Goal: Information Seeking & Learning: Learn about a topic

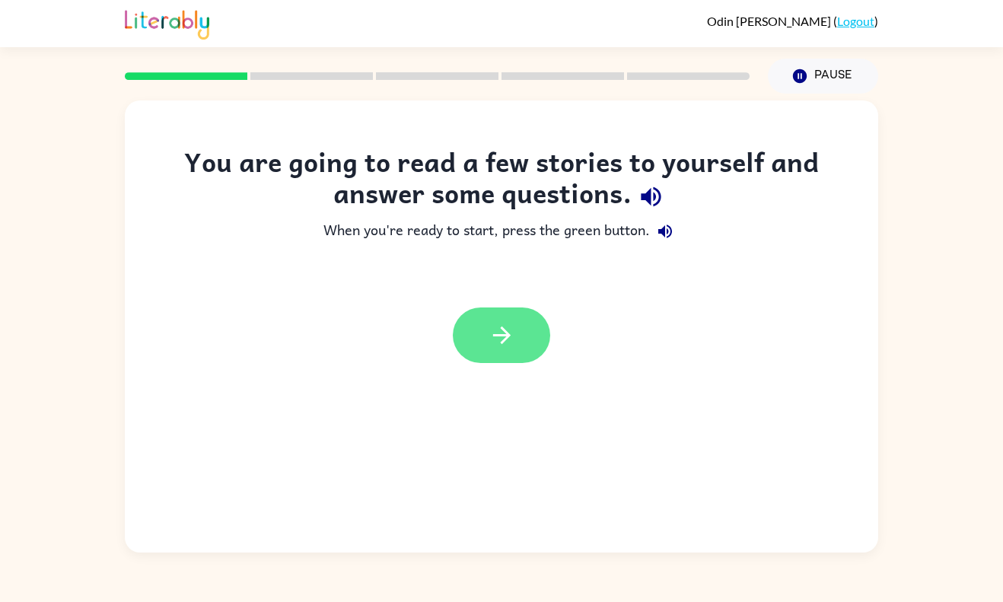
click at [477, 358] on button "button" at bounding box center [501, 336] width 97 height 56
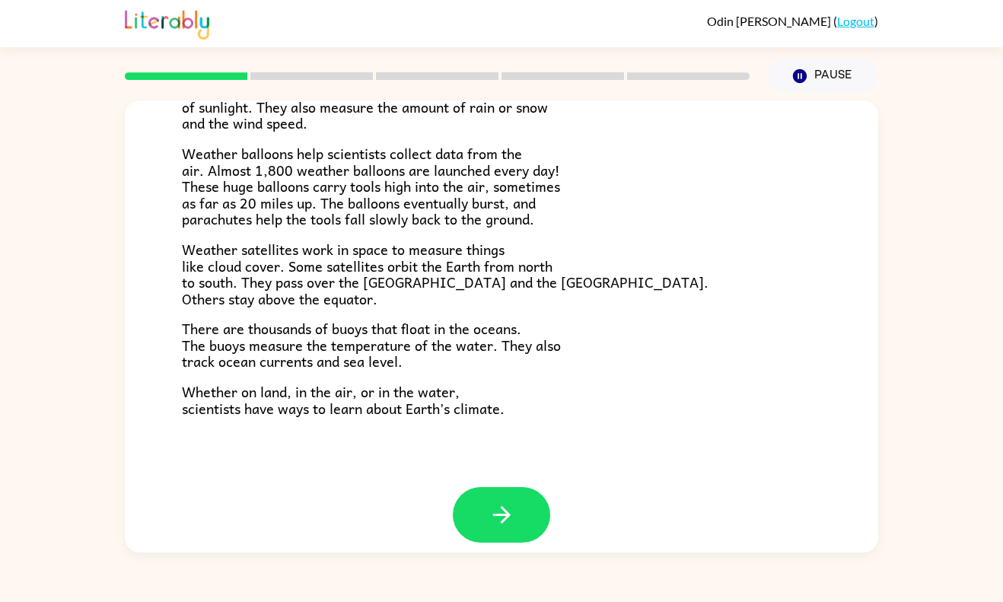
scroll to position [408, 0]
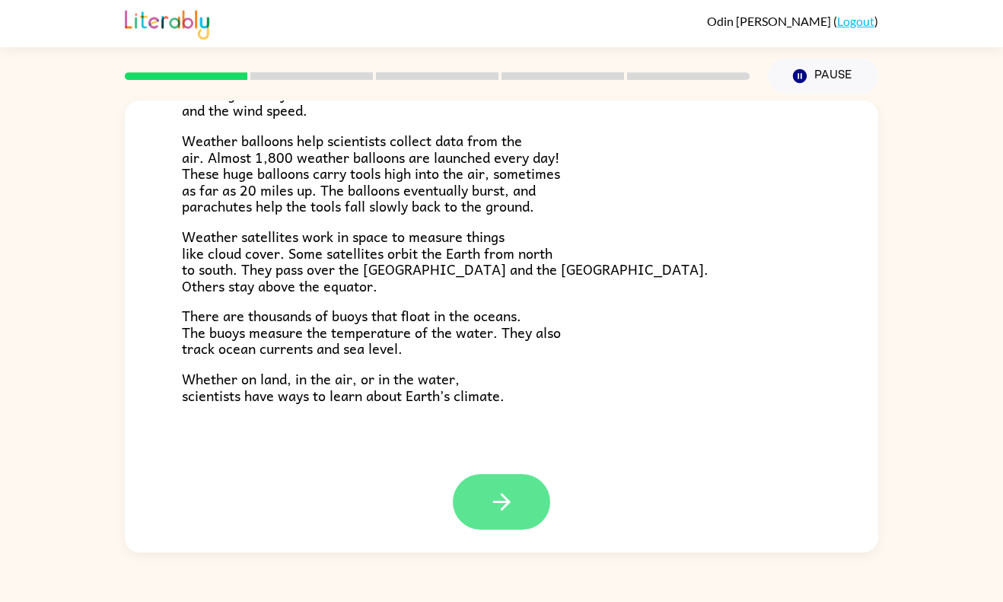
click at [506, 499] on icon "button" at bounding box center [502, 502] width 18 height 18
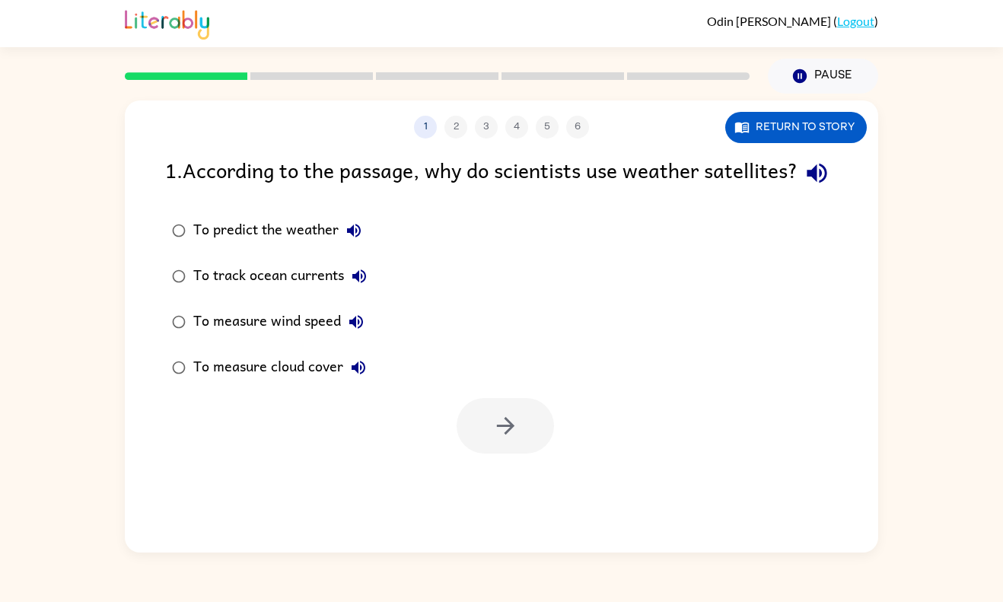
scroll to position [0, 0]
click at [311, 383] on div "To measure cloud cover" at bounding box center [283, 367] width 180 height 30
click at [469, 441] on button "button" at bounding box center [505, 426] width 97 height 56
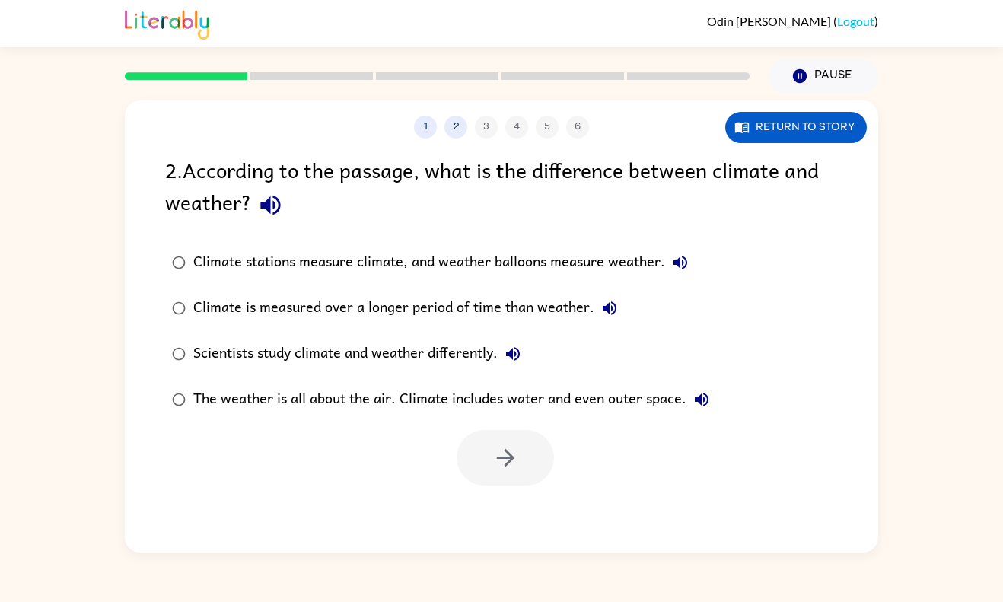
click at [434, 326] on label "Climate is measured over a longer period of time than weather." at bounding box center [441, 308] width 568 height 46
click at [503, 466] on icon "button" at bounding box center [506, 458] width 27 height 27
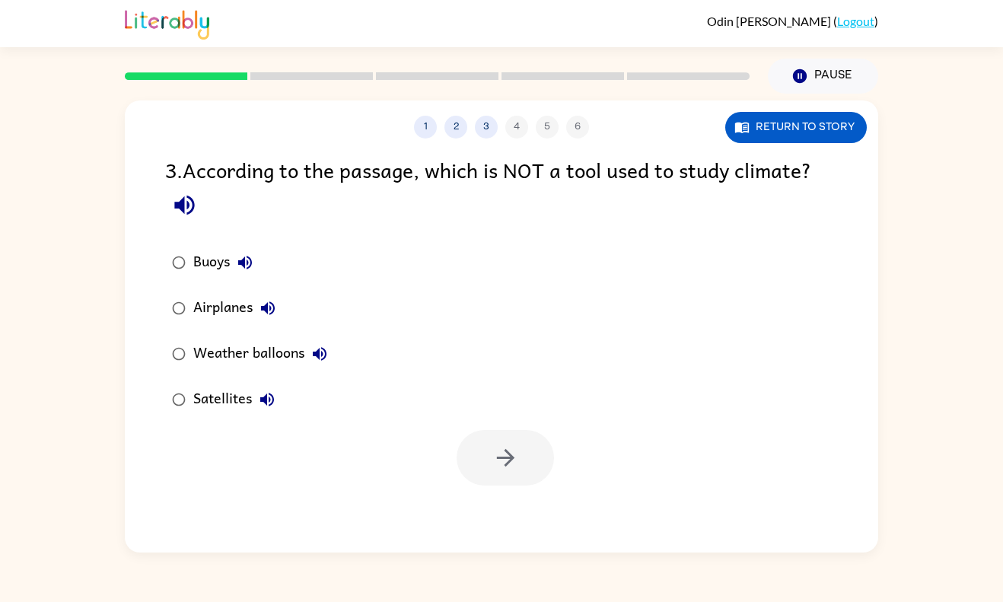
click at [203, 308] on div "Airplanes" at bounding box center [238, 308] width 90 height 30
click at [493, 479] on button "button" at bounding box center [505, 458] width 97 height 56
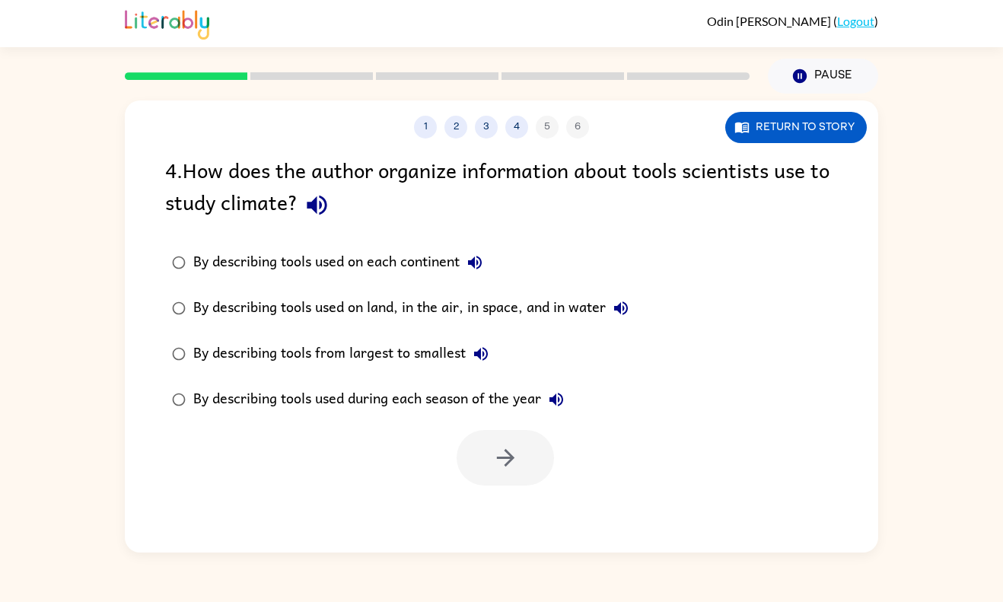
click at [506, 298] on div "By describing tools used on land, in the air, in space, and in water" at bounding box center [414, 308] width 443 height 30
click at [508, 449] on icon "button" at bounding box center [506, 458] width 27 height 27
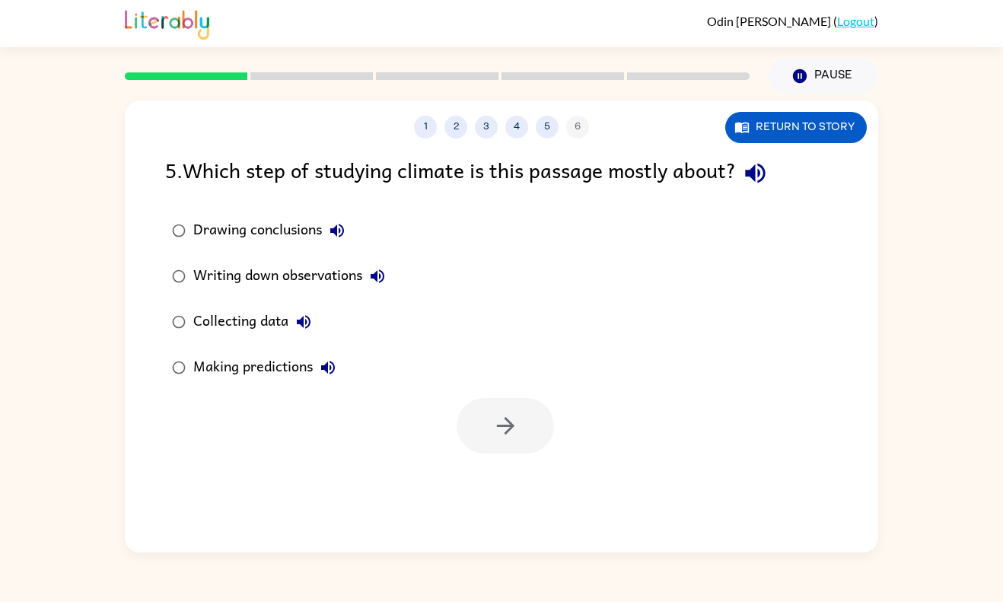
click at [254, 329] on div "Collecting data" at bounding box center [256, 322] width 126 height 30
click at [488, 433] on button "button" at bounding box center [505, 426] width 97 height 56
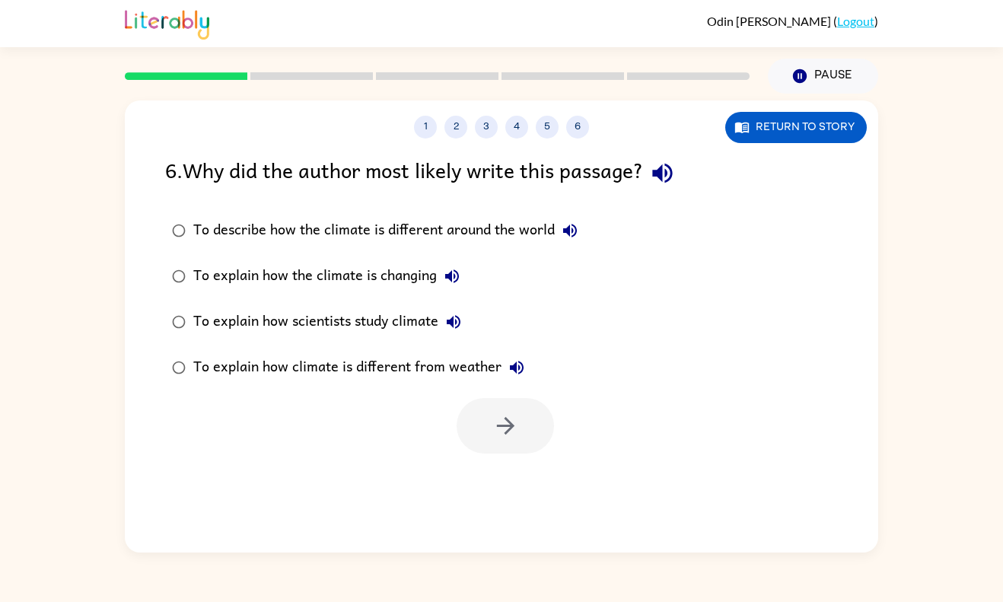
click at [363, 314] on div "To explain how scientists study climate" at bounding box center [331, 322] width 276 height 30
click at [496, 445] on button "button" at bounding box center [505, 426] width 97 height 56
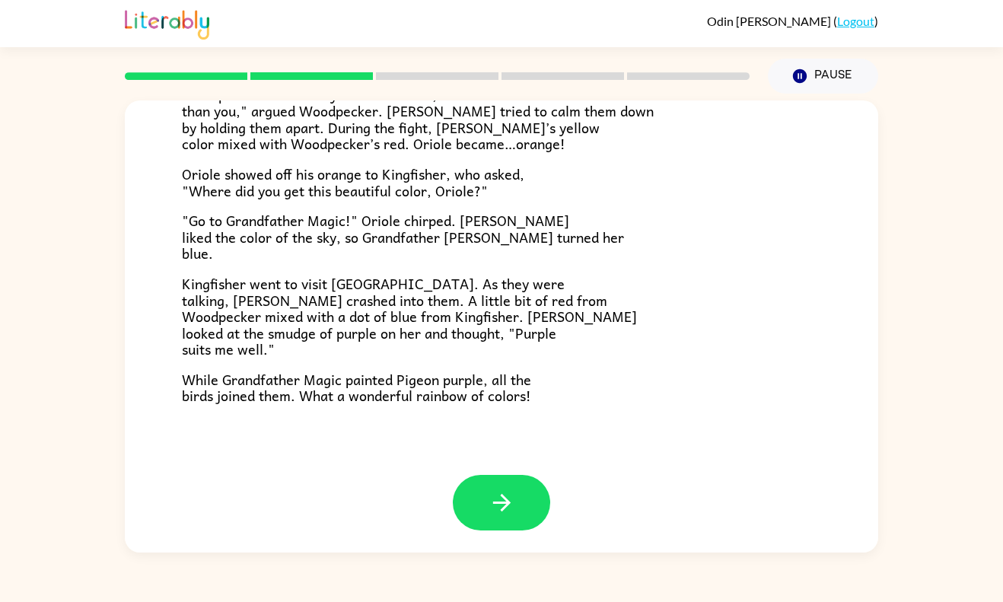
scroll to position [375, 0]
click at [513, 502] on icon "button" at bounding box center [502, 502] width 27 height 27
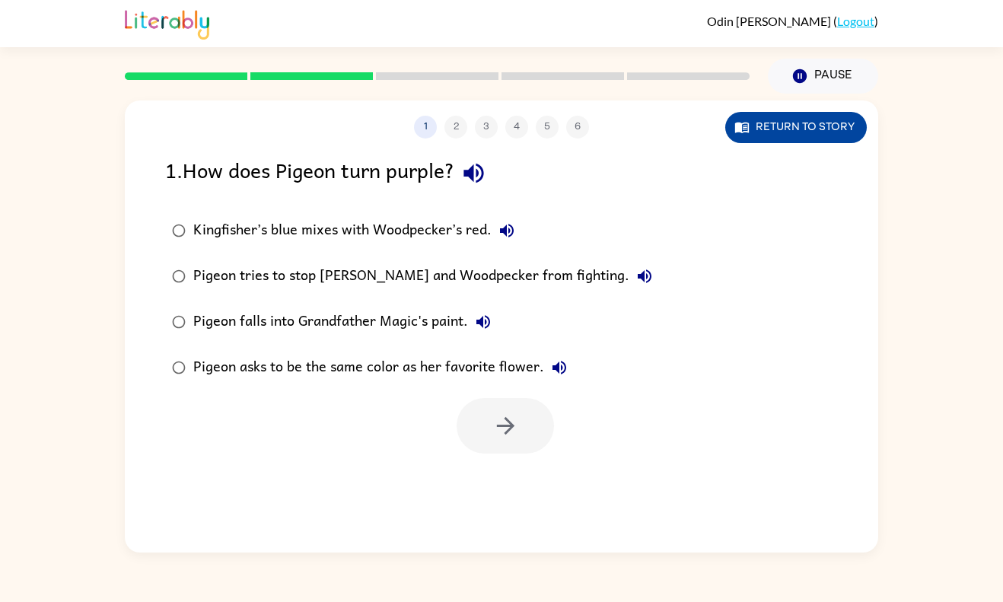
click at [761, 136] on button "Return to story" at bounding box center [797, 127] width 142 height 31
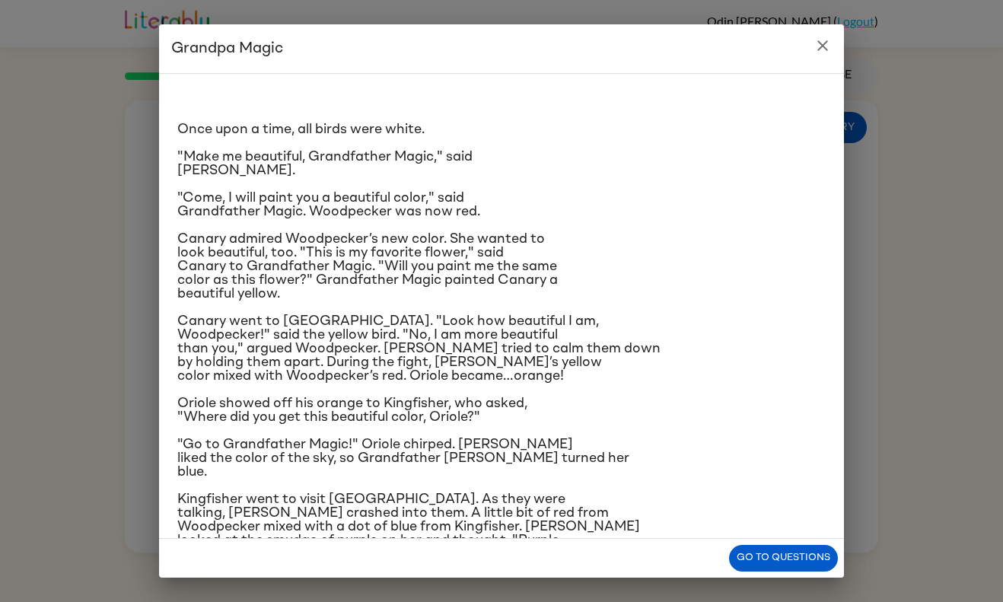
scroll to position [90, 0]
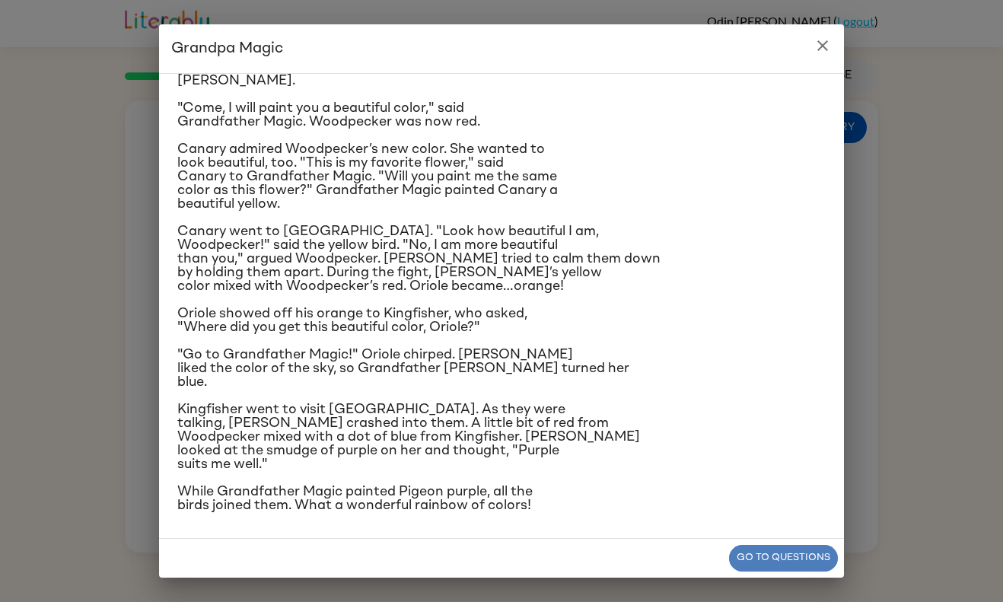
click at [801, 562] on button "Go to questions" at bounding box center [783, 558] width 109 height 27
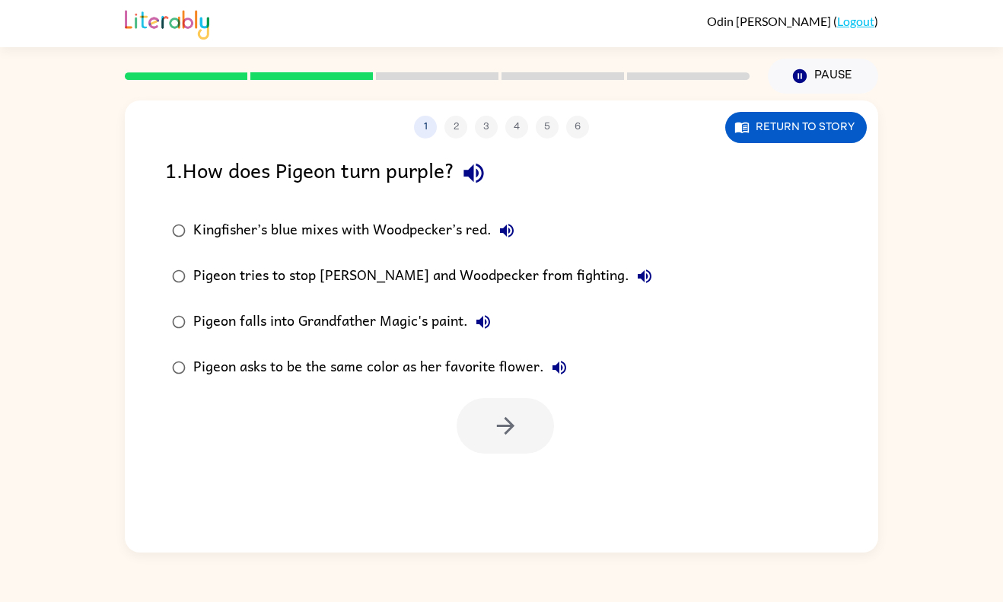
click at [451, 228] on div "Kingfisher’s blue mixes with Woodpecker’s red." at bounding box center [357, 230] width 329 height 30
click at [499, 421] on icon "button" at bounding box center [506, 426] width 27 height 27
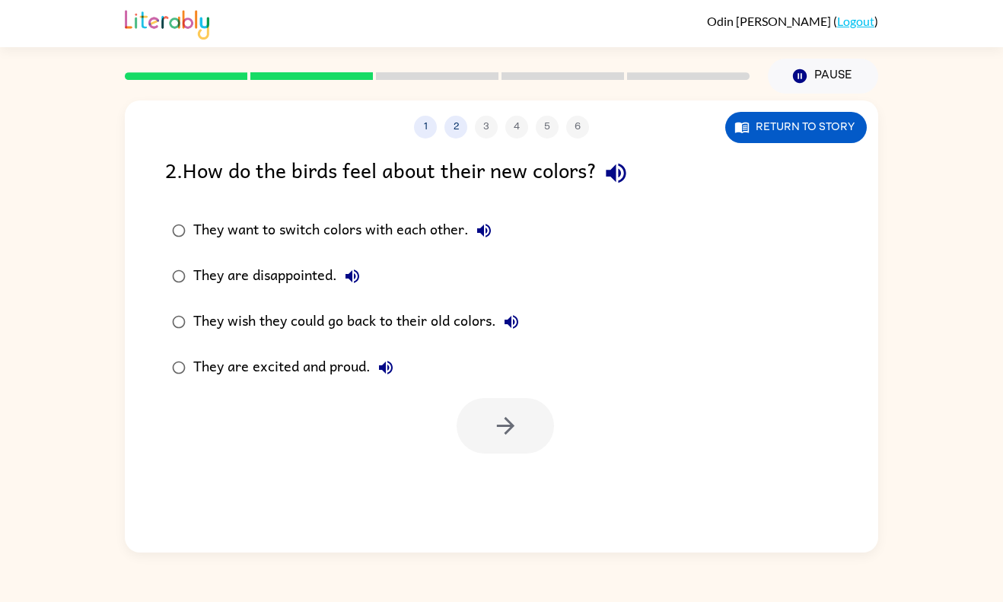
click at [293, 379] on div "They are excited and proud." at bounding box center [297, 367] width 208 height 30
click at [475, 412] on button "button" at bounding box center [505, 426] width 97 height 56
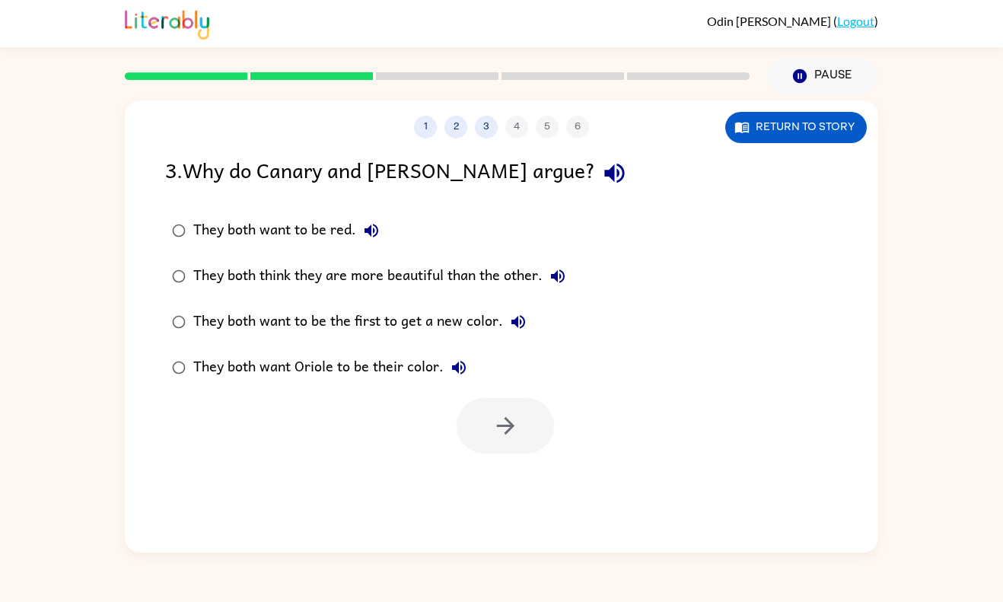
click at [436, 278] on div "They both think they are more beautiful than the other." at bounding box center [383, 276] width 380 height 30
click at [511, 425] on icon "button" at bounding box center [505, 426] width 18 height 18
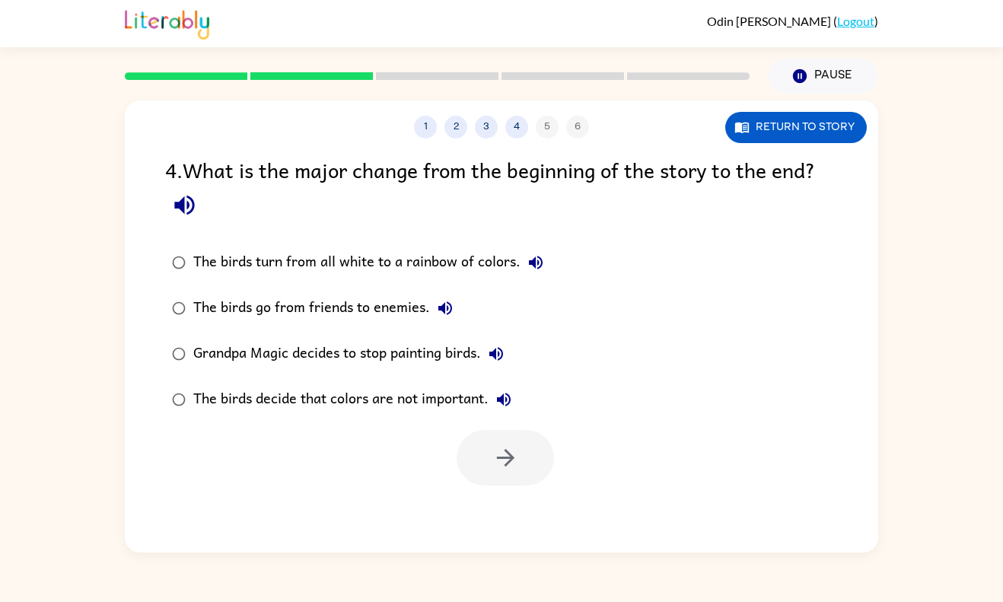
click at [468, 266] on div "The birds turn from all white to a rainbow of colors." at bounding box center [372, 262] width 358 height 30
click at [496, 480] on button "button" at bounding box center [505, 458] width 97 height 56
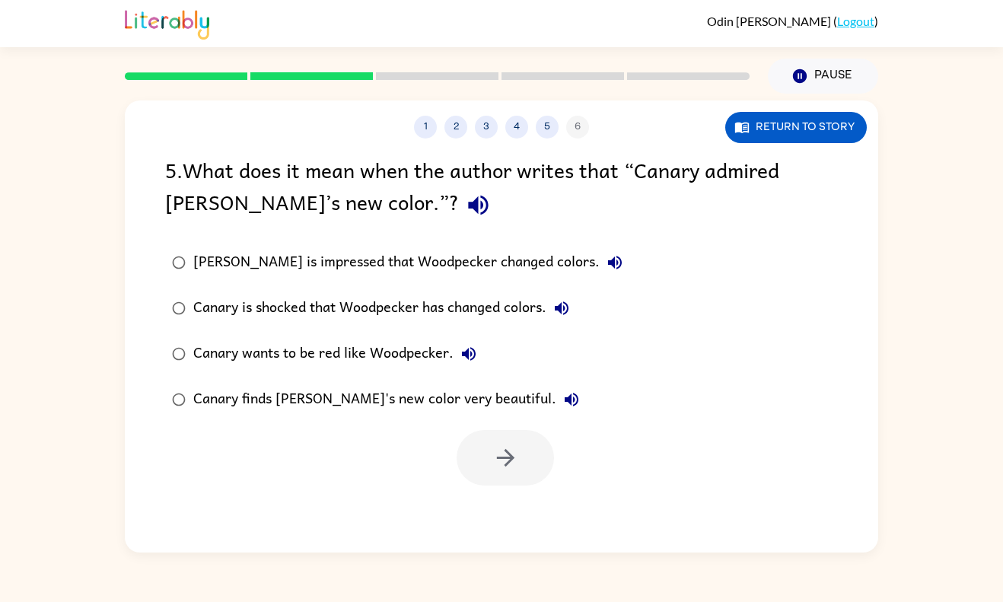
click at [427, 390] on div "Canary finds [PERSON_NAME]'s new color very beautiful." at bounding box center [390, 399] width 394 height 30
click at [501, 462] on icon "button" at bounding box center [506, 458] width 27 height 27
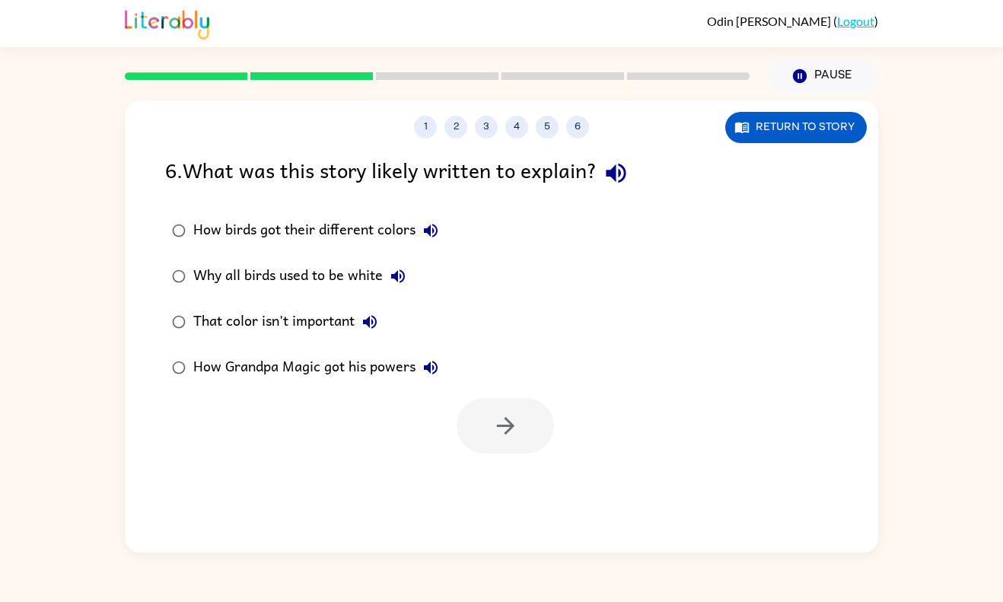
click at [324, 324] on div "That color isn't important" at bounding box center [289, 322] width 192 height 30
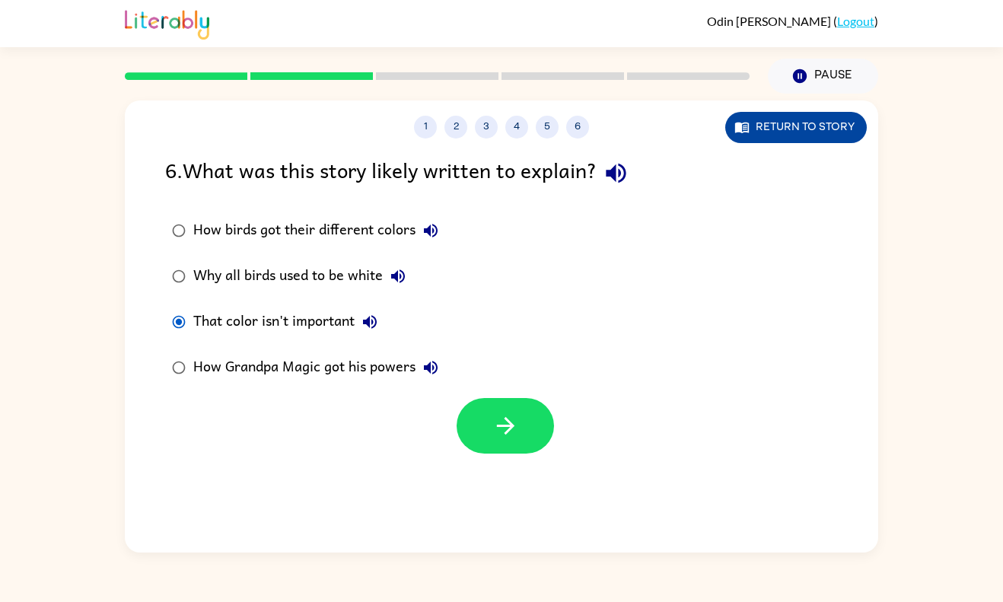
click at [817, 132] on button "Return to story" at bounding box center [797, 127] width 142 height 31
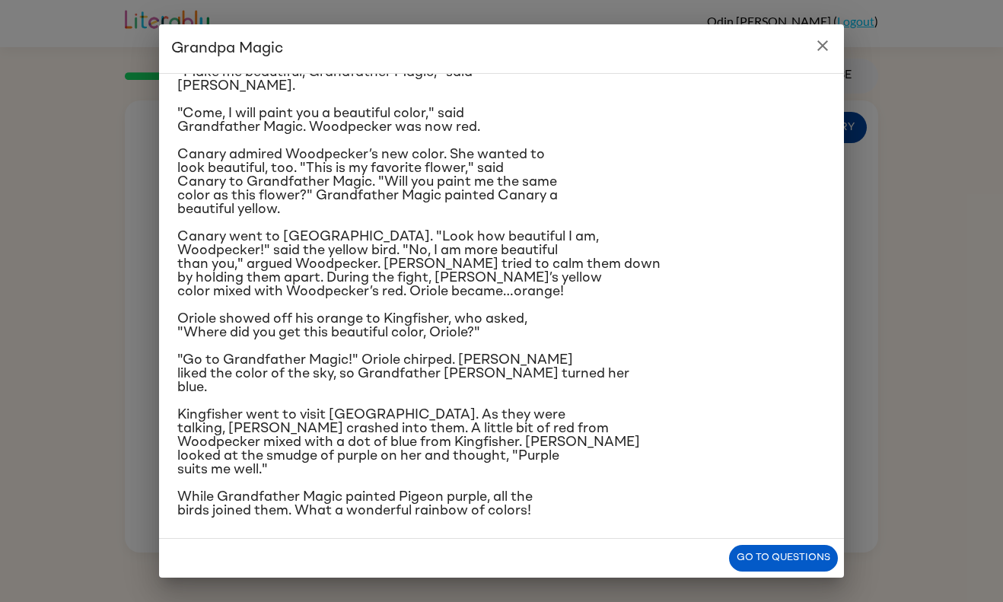
scroll to position [85, 0]
click at [772, 583] on div "Grandpa Magic Once upon a time, all birds were white. "Make me beautiful, Grand…" at bounding box center [501, 301] width 1003 height 602
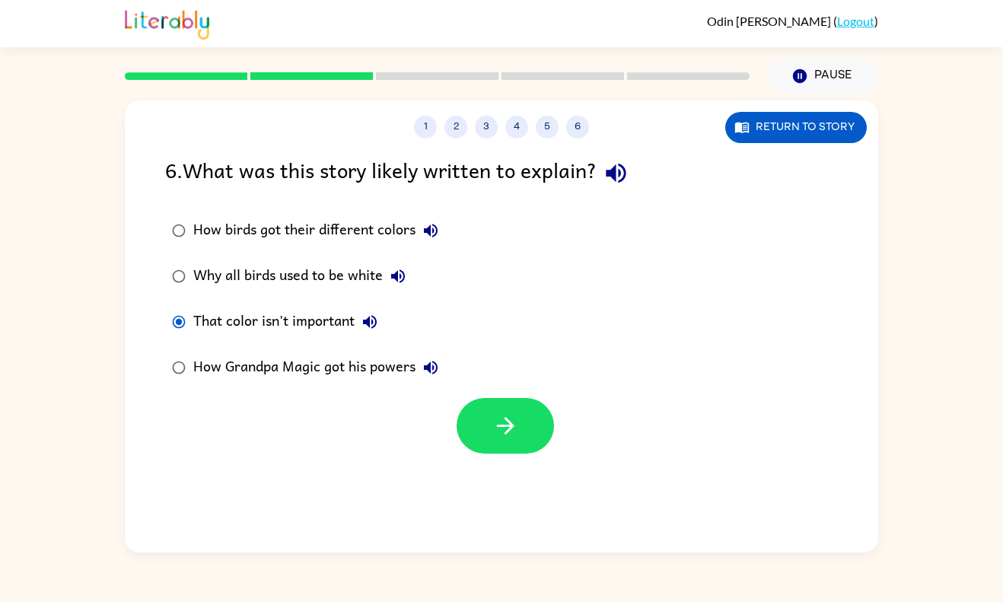
click at [295, 283] on div "Why all birds used to be white" at bounding box center [303, 276] width 220 height 30
click at [494, 410] on button "button" at bounding box center [505, 426] width 97 height 56
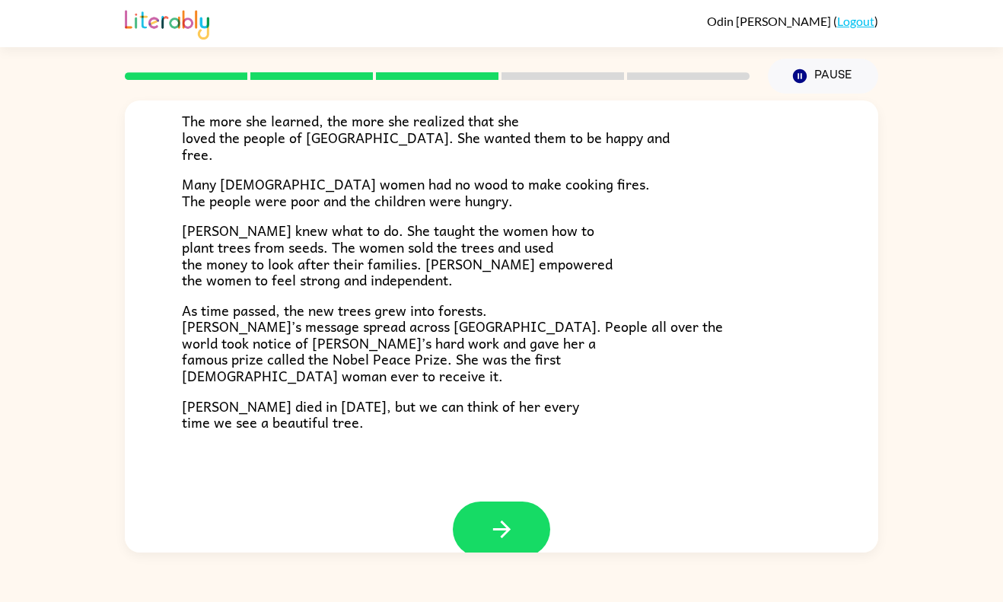
scroll to position [385, 0]
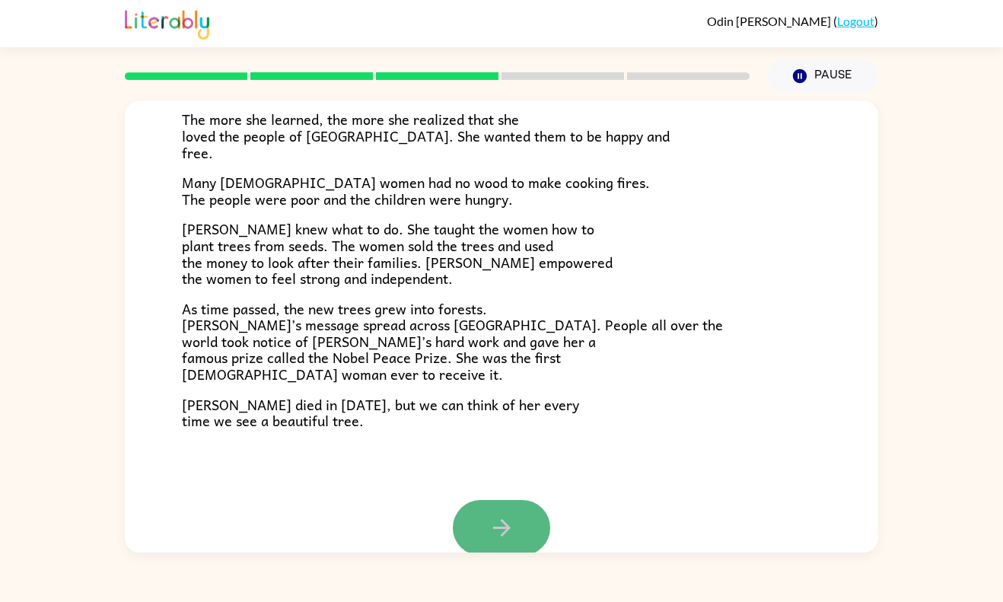
click at [535, 506] on button "button" at bounding box center [501, 528] width 97 height 56
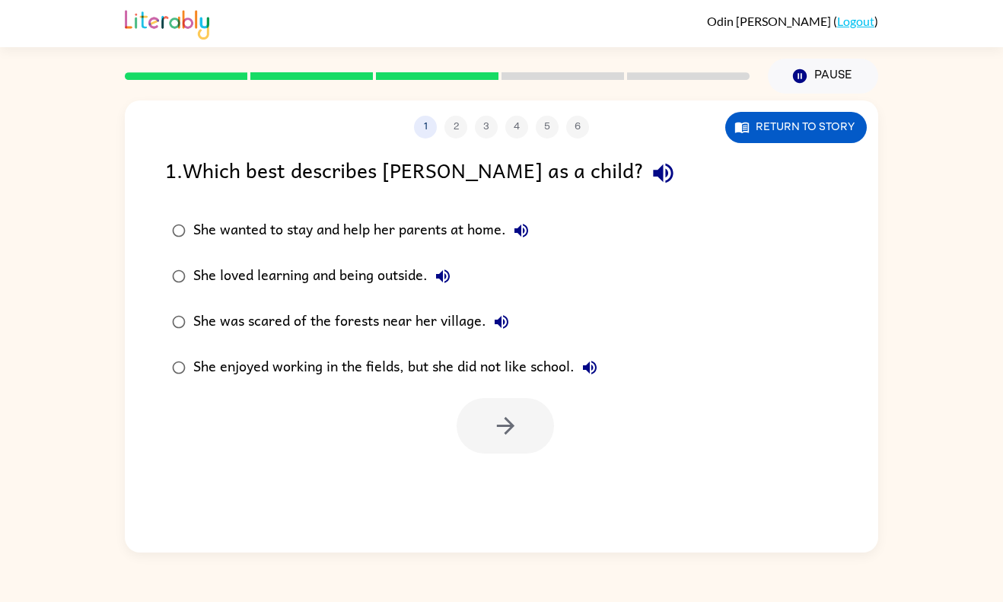
click at [432, 370] on div "She enjoyed working in the fields, but she did not like school." at bounding box center [399, 367] width 412 height 30
click at [331, 269] on div "She loved learning and being outside." at bounding box center [325, 276] width 265 height 30
click at [490, 424] on button "button" at bounding box center [505, 426] width 97 height 56
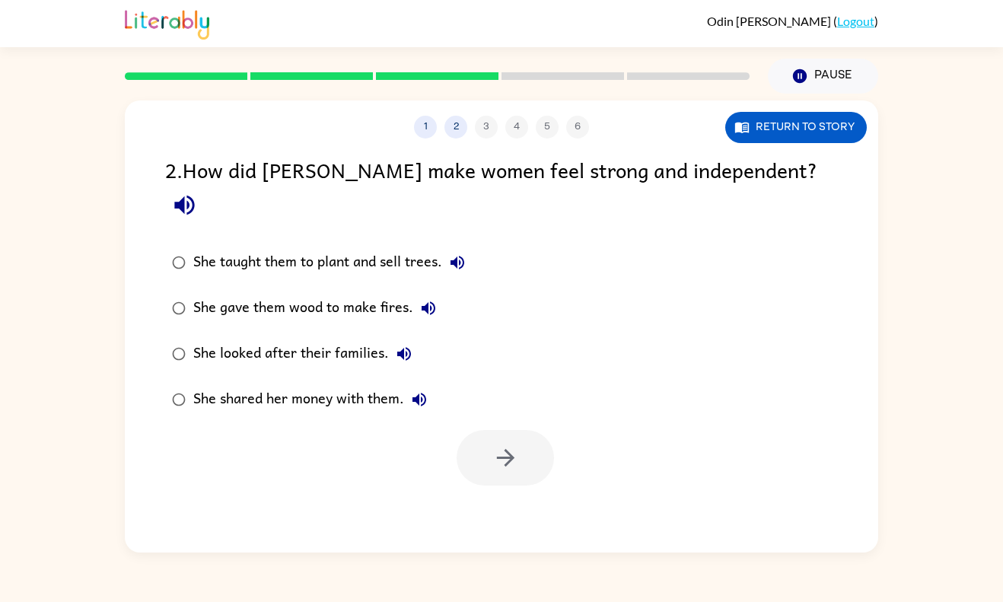
click at [388, 247] on div "She taught them to plant and sell trees." at bounding box center [332, 262] width 279 height 30
click at [510, 444] on button "button" at bounding box center [505, 458] width 97 height 56
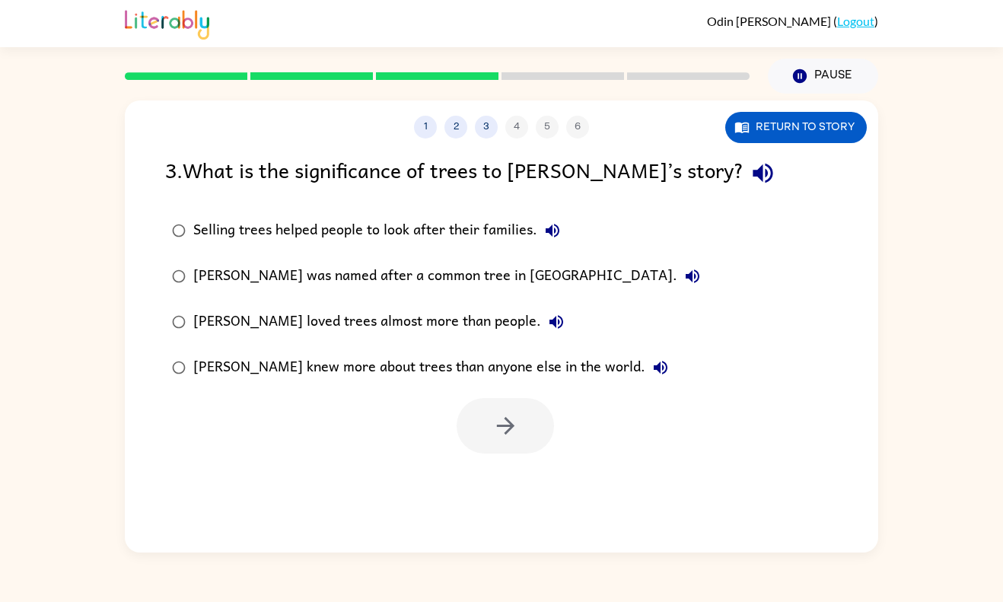
click at [515, 232] on div "Selling trees helped people to look after their families." at bounding box center [380, 230] width 375 height 30
click at [525, 408] on button "button" at bounding box center [505, 426] width 97 height 56
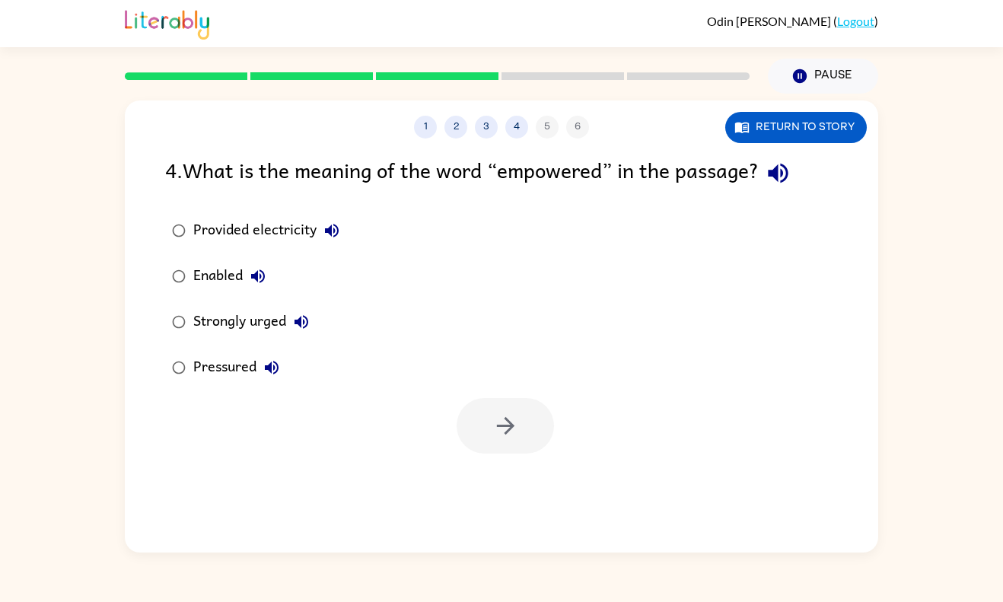
click at [238, 325] on div "Strongly urged" at bounding box center [254, 322] width 123 height 30
click at [538, 432] on button "button" at bounding box center [505, 426] width 97 height 56
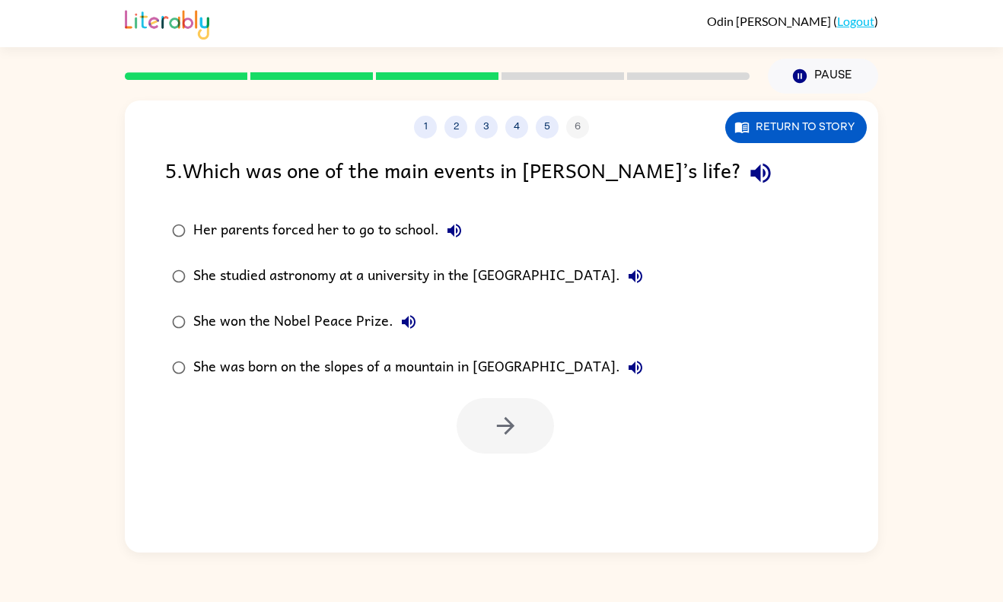
click at [215, 324] on div "She won the Nobel Peace Prize." at bounding box center [308, 322] width 231 height 30
click at [507, 413] on icon "button" at bounding box center [506, 426] width 27 height 27
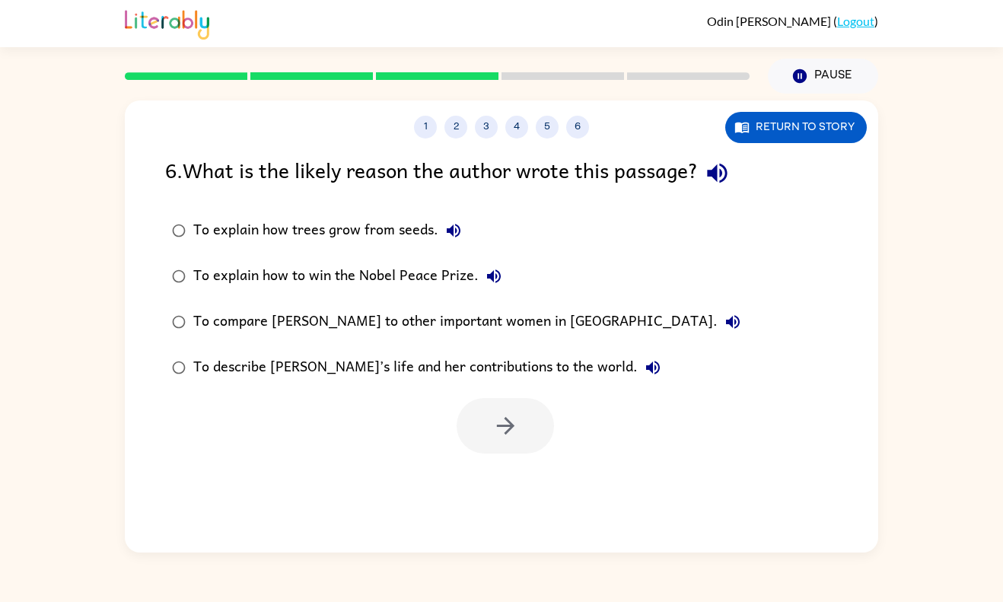
click at [407, 365] on div "To describe [PERSON_NAME]’s life and her contributions to the world." at bounding box center [430, 367] width 475 height 30
click at [526, 424] on button "button" at bounding box center [505, 426] width 97 height 56
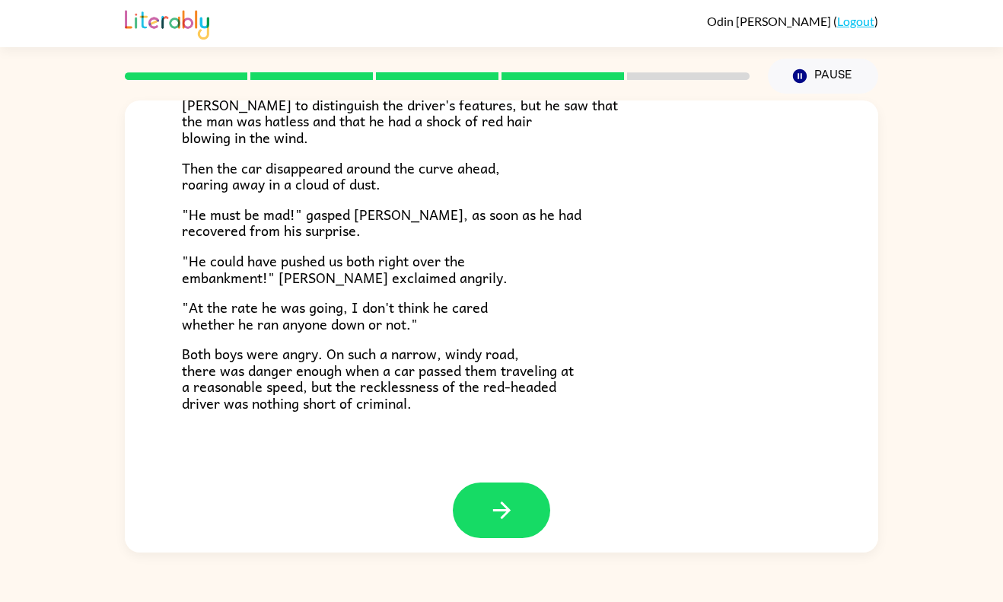
scroll to position [400, 0]
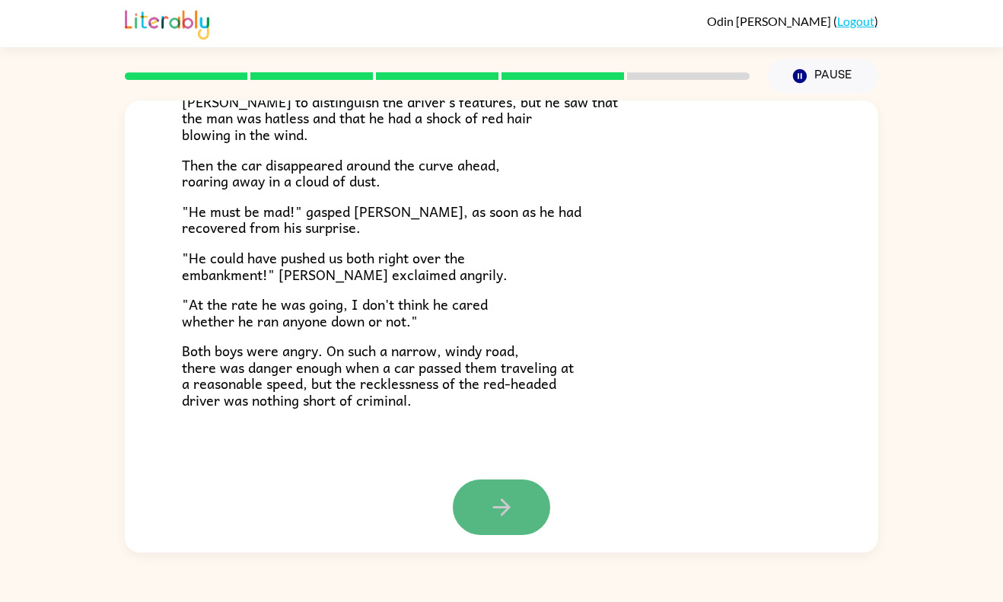
click at [530, 506] on button "button" at bounding box center [501, 508] width 97 height 56
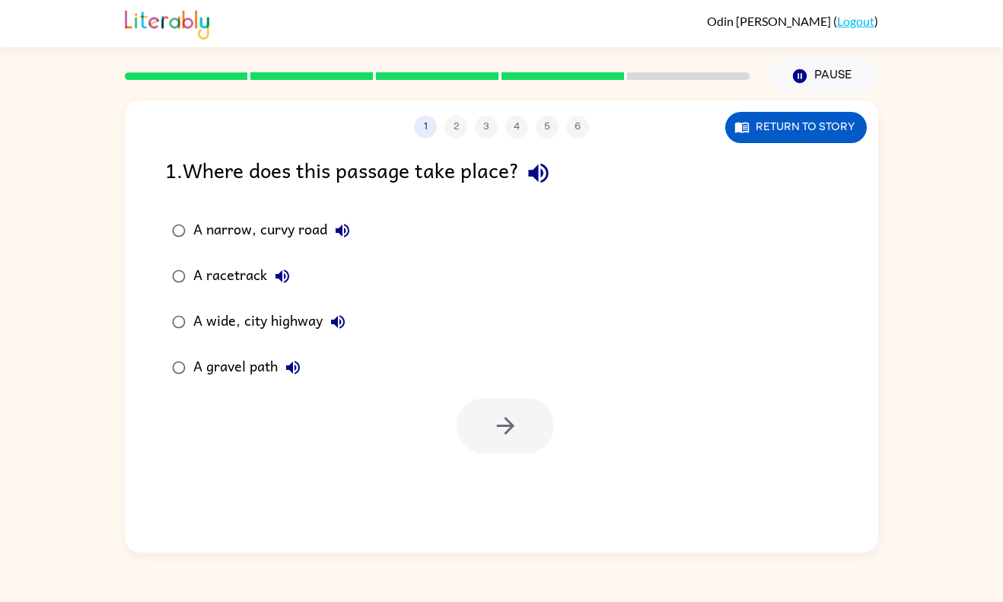
scroll to position [0, 0]
click at [252, 369] on div "A gravel path" at bounding box center [250, 367] width 115 height 30
click at [512, 419] on icon "button" at bounding box center [506, 426] width 27 height 27
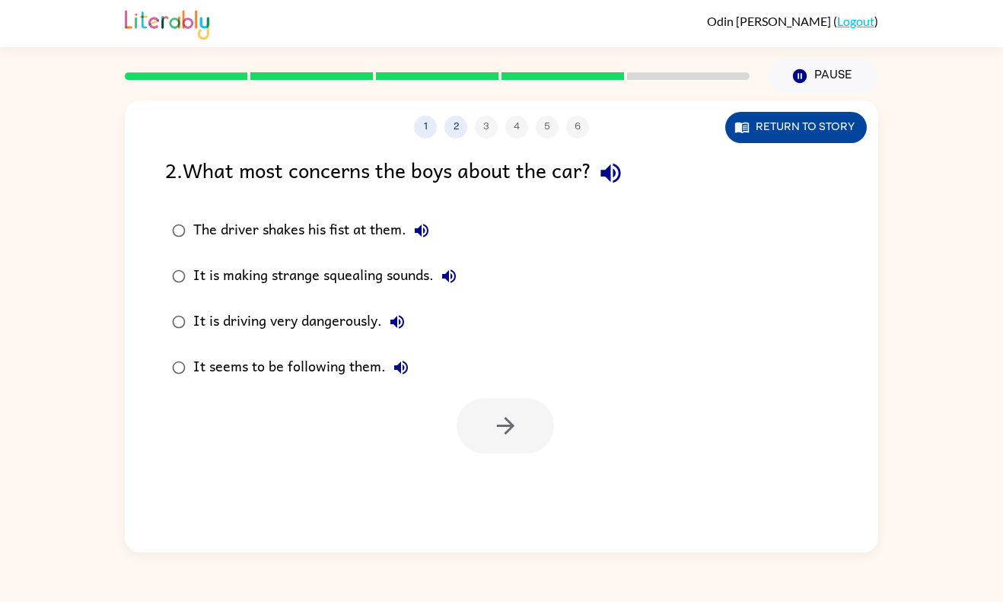
click at [793, 117] on button "Return to story" at bounding box center [797, 127] width 142 height 31
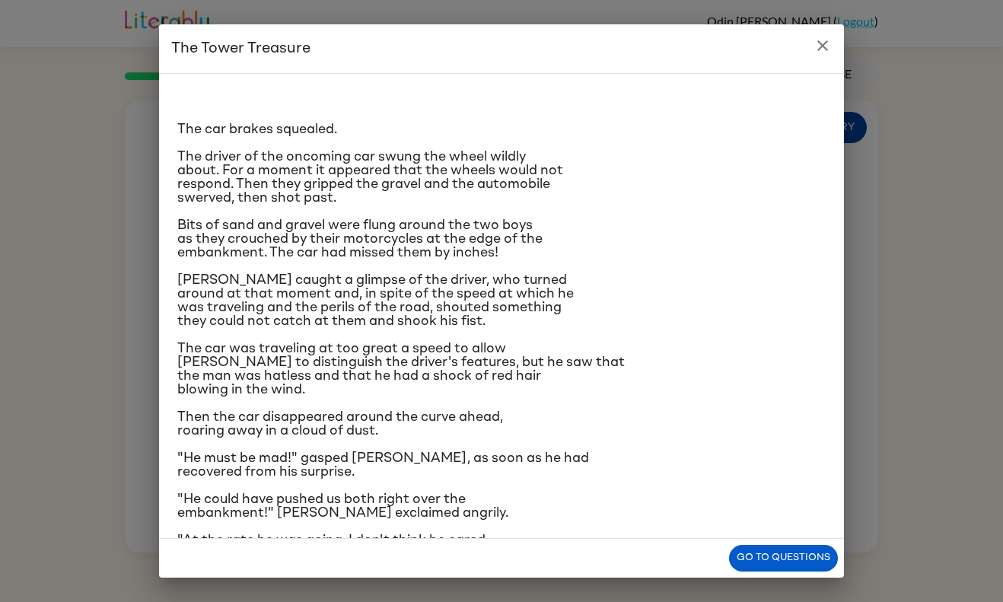
scroll to position [117, 0]
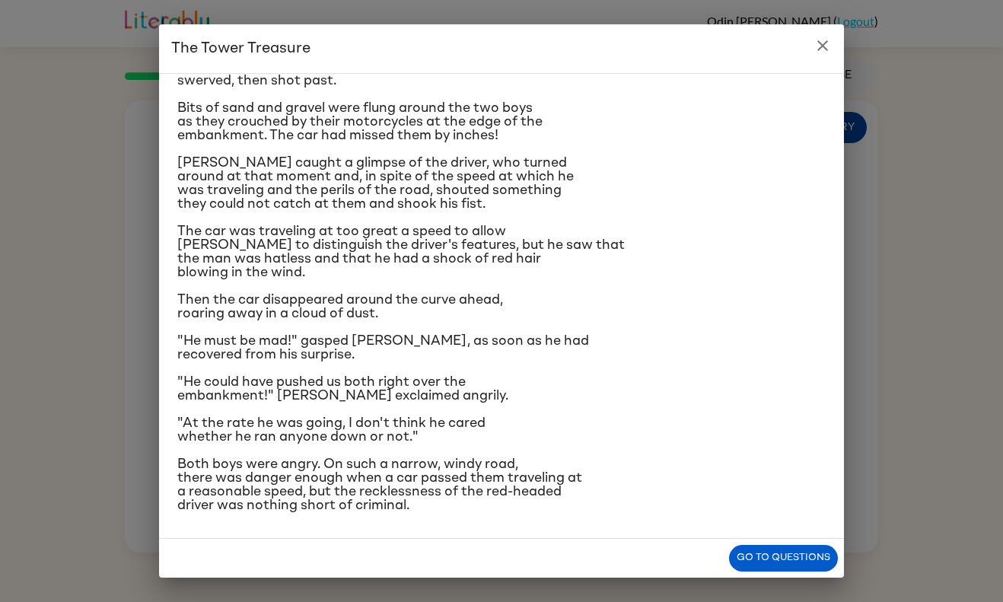
click at [793, 117] on p "Bits of sand and gravel were flung around the two boys as they crouched by thei…" at bounding box center [501, 121] width 649 height 41
click at [809, 549] on button "Go to questions" at bounding box center [783, 558] width 109 height 27
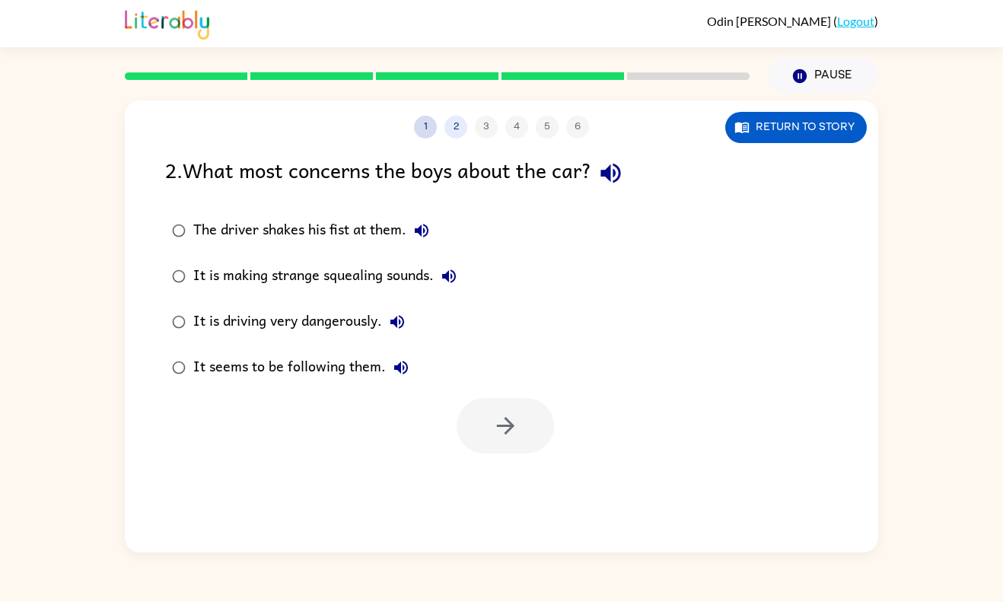
click at [418, 130] on button "1" at bounding box center [425, 127] width 23 height 23
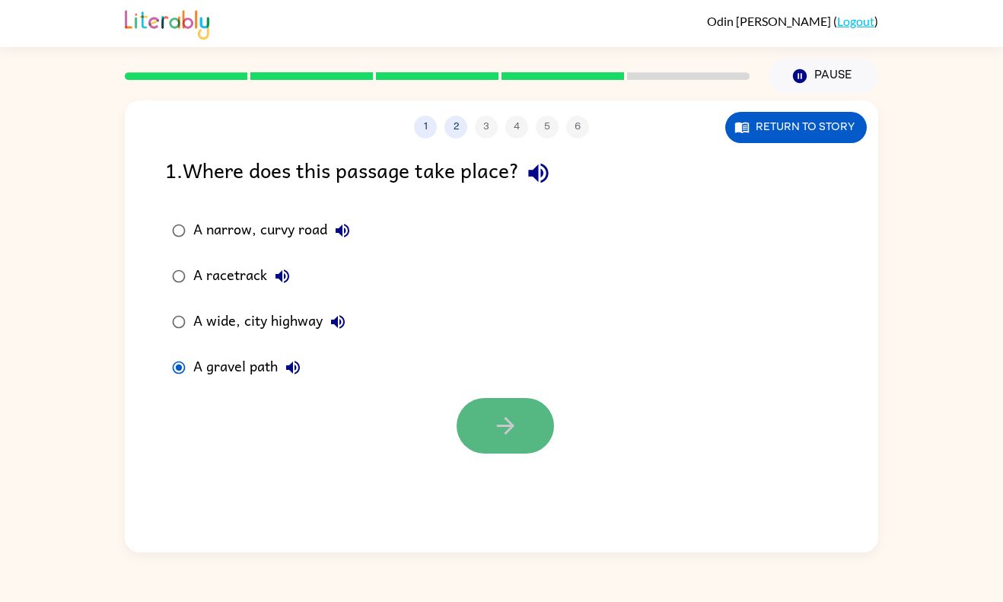
click at [512, 415] on icon "button" at bounding box center [506, 426] width 27 height 27
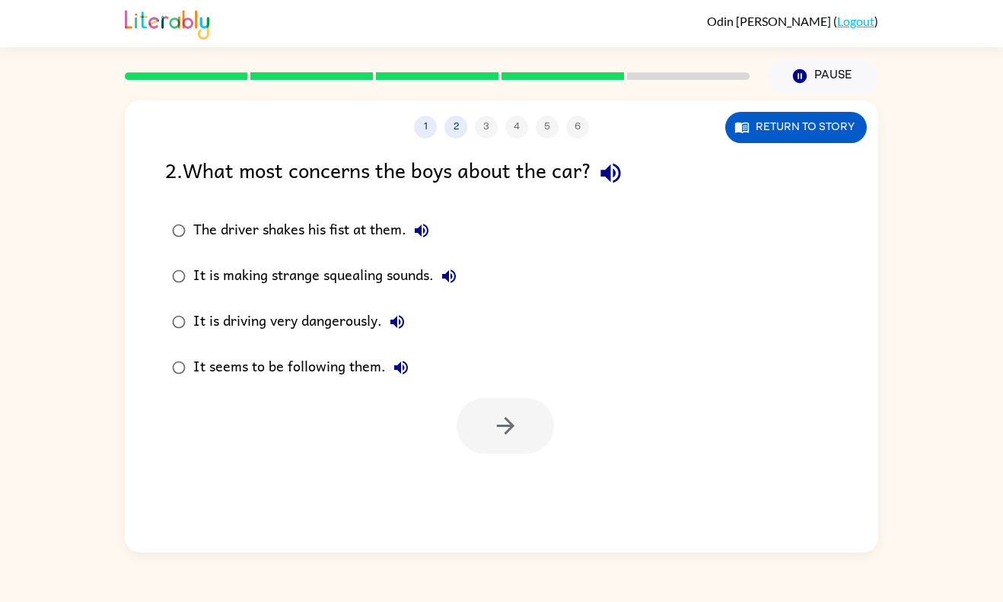
click at [337, 324] on div "It is driving very dangerously." at bounding box center [302, 322] width 219 height 30
click at [523, 441] on button "button" at bounding box center [505, 426] width 97 height 56
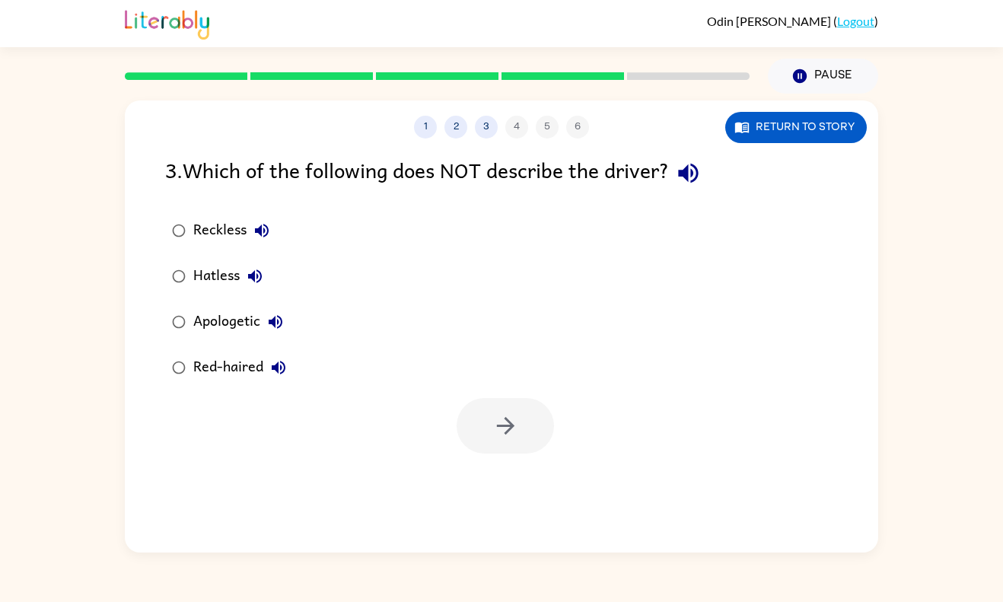
click at [232, 322] on div "Apologetic" at bounding box center [241, 322] width 97 height 30
click at [502, 421] on icon "button" at bounding box center [506, 426] width 27 height 27
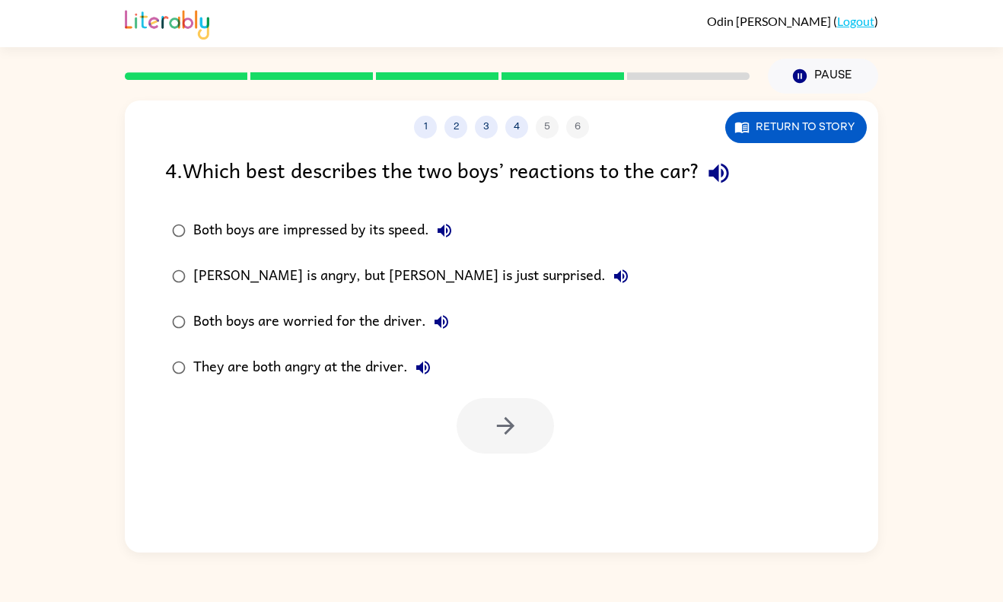
click at [285, 364] on div "They are both angry at the driver." at bounding box center [315, 367] width 245 height 30
click at [511, 420] on icon "button" at bounding box center [506, 426] width 27 height 27
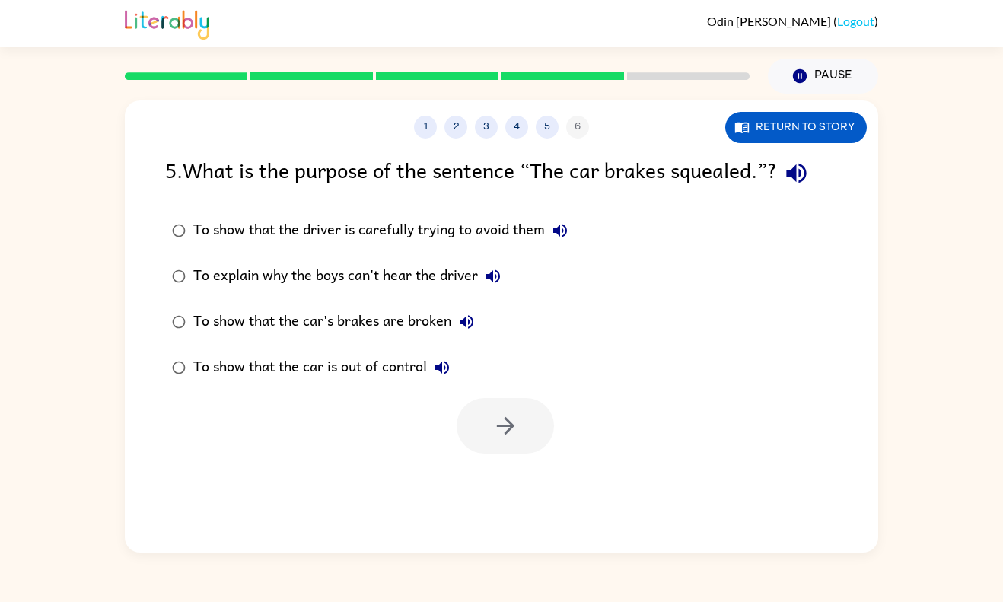
click at [359, 321] on div "To show that the car's brakes are broken" at bounding box center [337, 322] width 289 height 30
click at [453, 411] on div at bounding box center [502, 422] width 754 height 63
click at [469, 418] on button "button" at bounding box center [505, 426] width 97 height 56
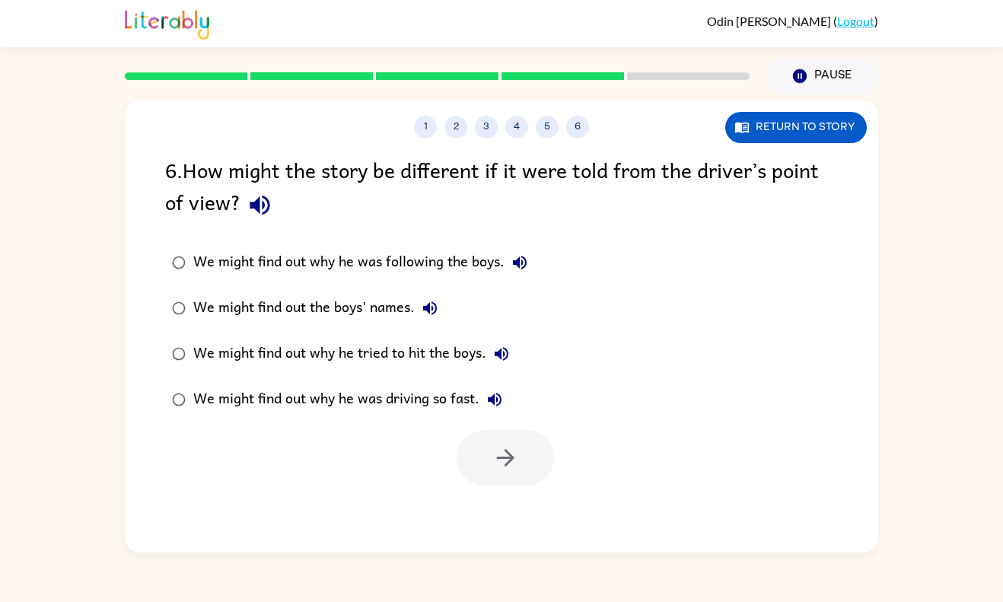
click at [442, 414] on div "We might find out why he was driving so fast." at bounding box center [351, 399] width 317 height 30
click at [505, 433] on button "button" at bounding box center [505, 458] width 97 height 56
